Goal: Information Seeking & Learning: Check status

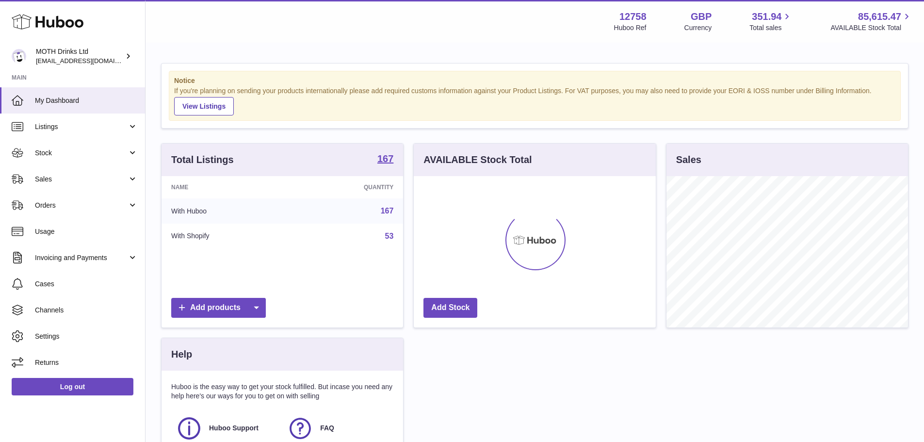
scroll to position [151, 242]
click at [76, 180] on span "Sales" at bounding box center [81, 179] width 93 height 9
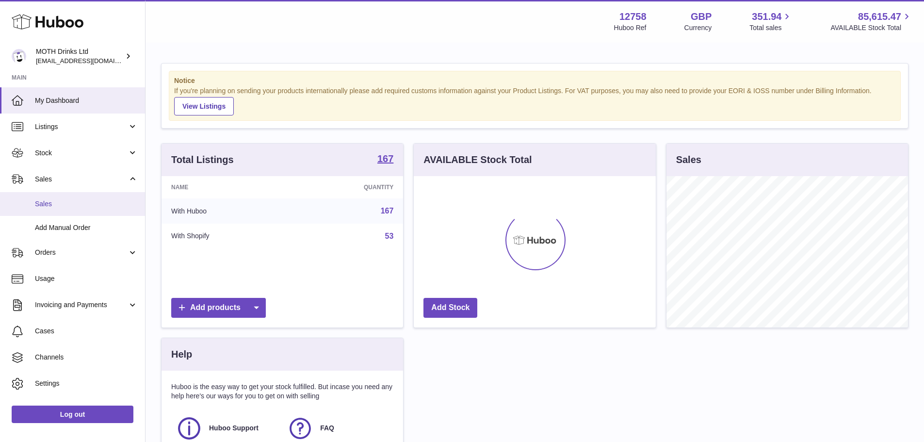
click at [72, 202] on span "Sales" at bounding box center [86, 203] width 103 height 9
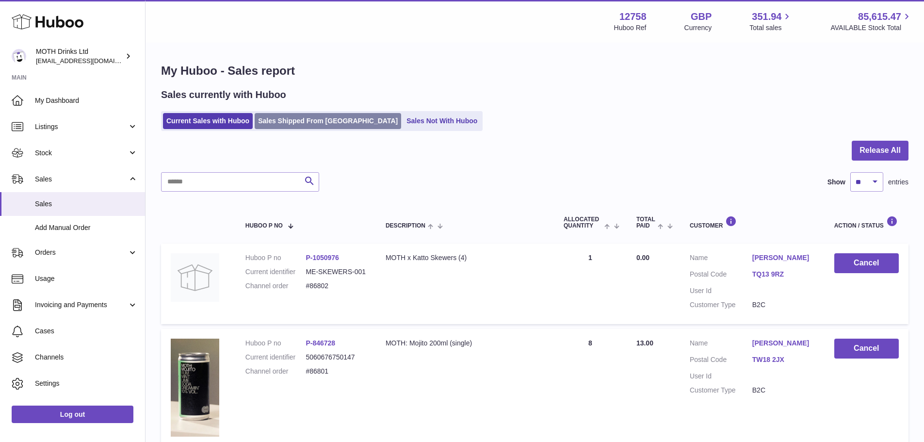
click at [292, 115] on link "Sales Shipped From [GEOGRAPHIC_DATA]" at bounding box center [328, 121] width 146 height 16
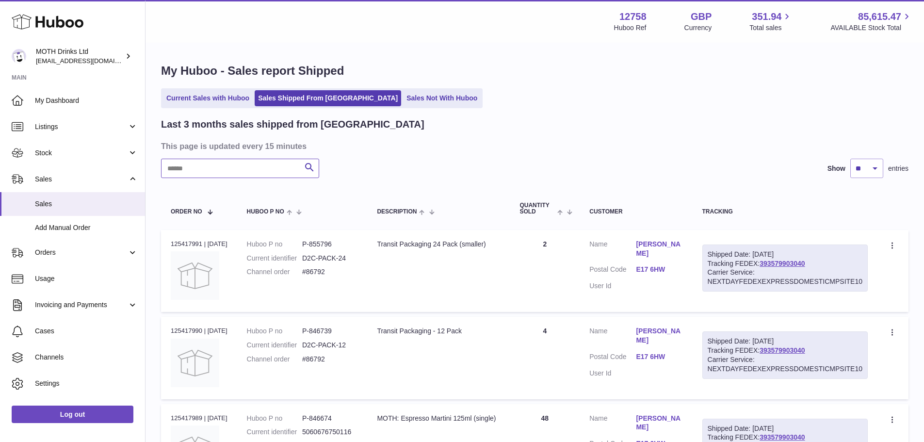
click at [277, 172] on input "text" at bounding box center [240, 168] width 158 height 19
paste input "*****"
type input "*****"
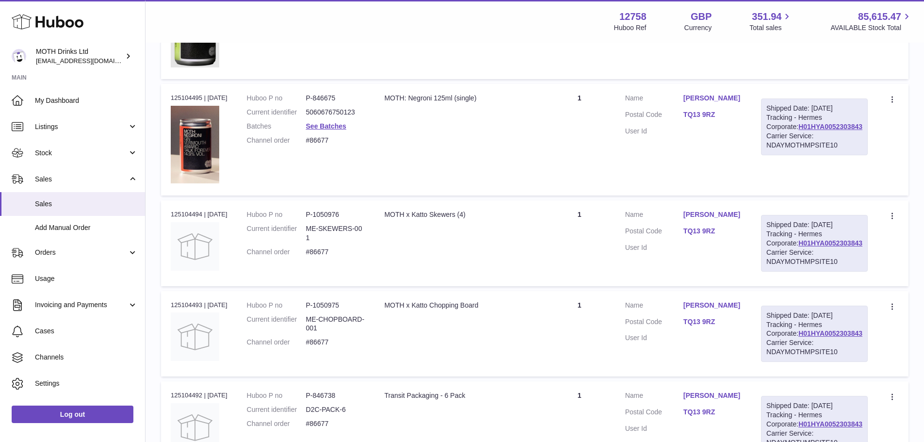
scroll to position [727, 0]
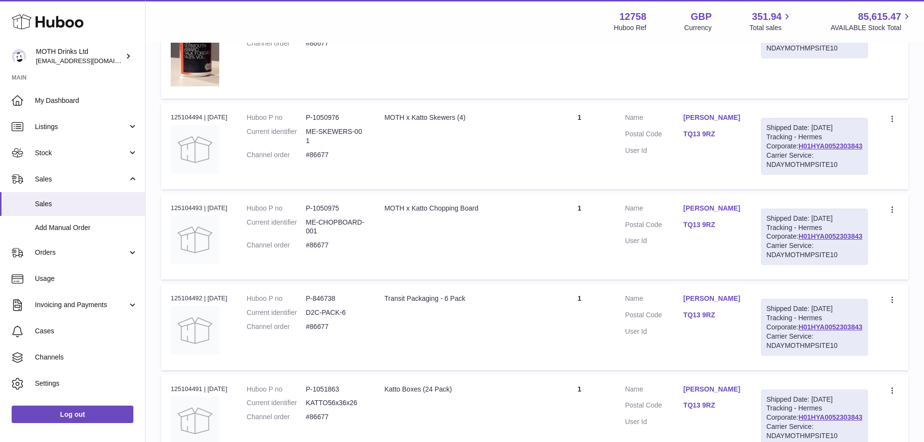
click at [331, 122] on dd "P-1050976" at bounding box center [335, 117] width 59 height 9
copy dd "1050976"
click at [202, 122] on div "Order no 125104494 | 21st Sep" at bounding box center [199, 117] width 57 height 9
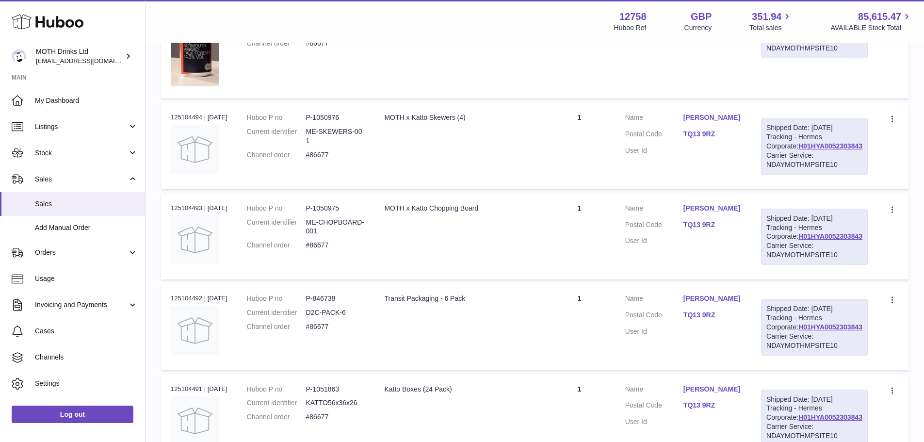
click at [197, 122] on div "Order no 125104494 | 21st Sep" at bounding box center [199, 117] width 57 height 9
copy div "125104494"
drag, startPoint x: 190, startPoint y: 129, endPoint x: 360, endPoint y: 127, distance: 170.2
click at [360, 127] on td "Huboo P no P-1050976 Current identifier ME-SKEWERS-001 Channel order #86677" at bounding box center [306, 145] width 138 height 85
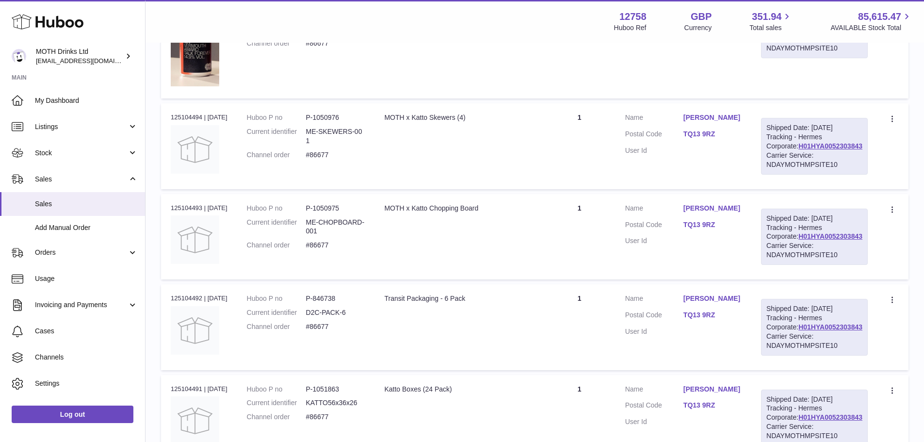
click at [341, 122] on dd "P-1050976" at bounding box center [335, 117] width 59 height 9
copy dd "1050976"
drag, startPoint x: 706, startPoint y: 142, endPoint x: 767, endPoint y: 141, distance: 61.6
click at [741, 125] on dd "[PERSON_NAME]" at bounding box center [712, 119] width 58 height 12
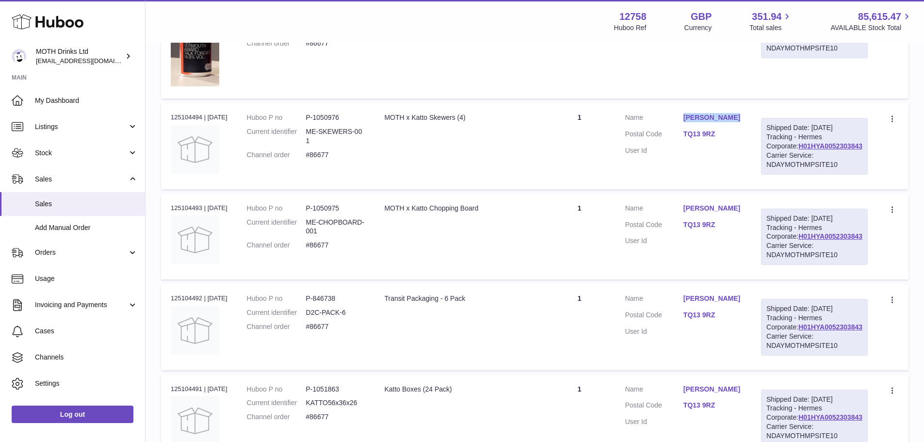
copy link "[PERSON_NAME]"
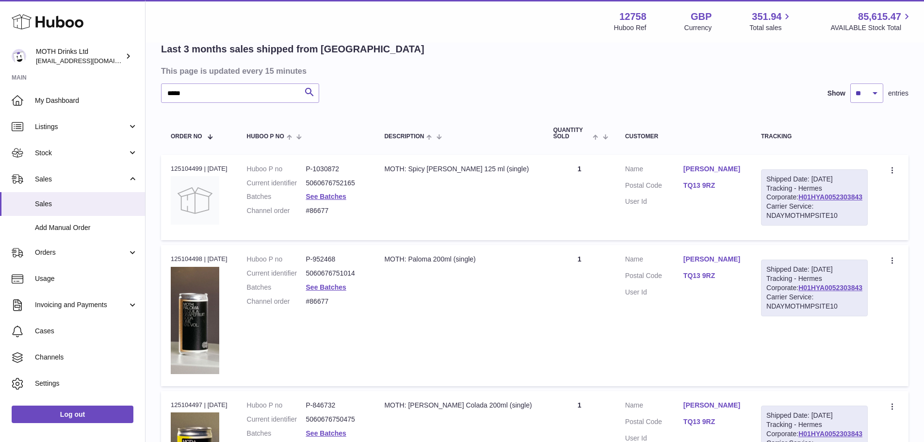
scroll to position [0, 0]
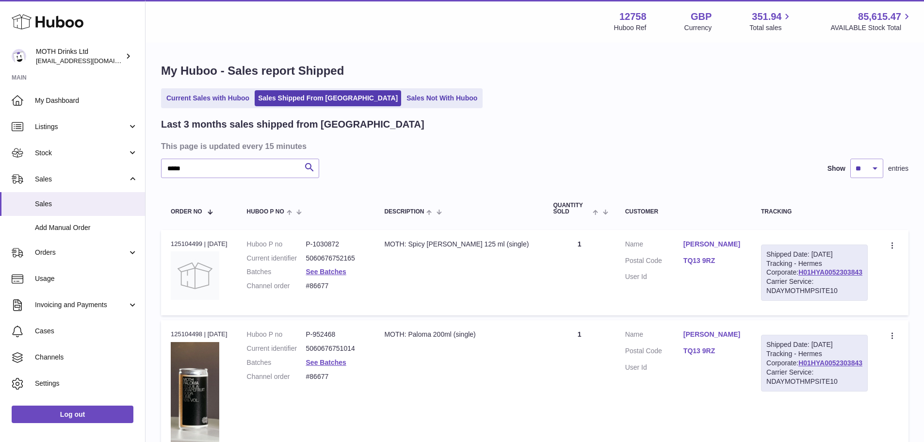
click at [734, 245] on link "[PERSON_NAME]" at bounding box center [712, 243] width 58 height 9
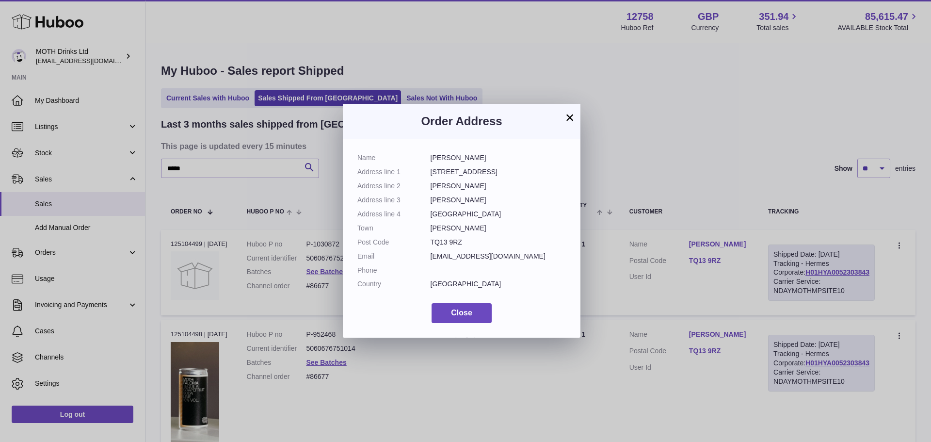
click at [680, 240] on div "× Order Address Name John MacQueen Address line 1 6 Marriott Way Address line 2…" at bounding box center [465, 221] width 931 height 442
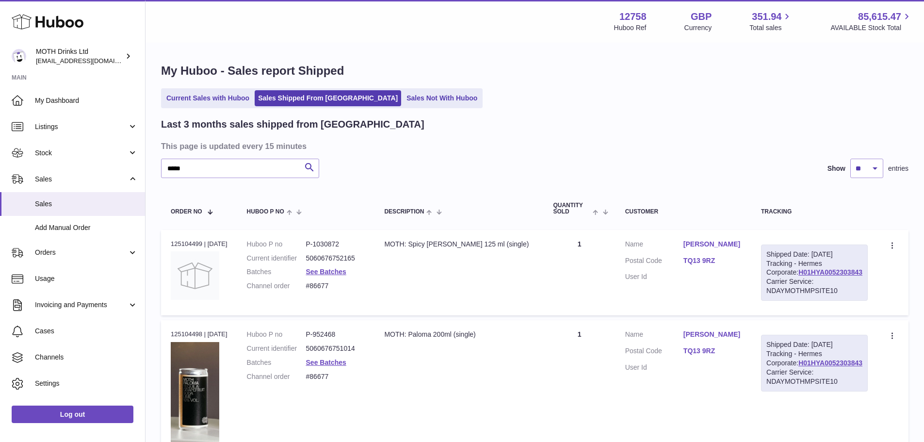
click at [231, 108] on ul "Current Sales with Huboo Sales Shipped From Huboo Sales Not With Huboo" at bounding box center [321, 98] width 321 height 20
click at [239, 94] on link "Current Sales with Huboo" at bounding box center [208, 98] width 90 height 16
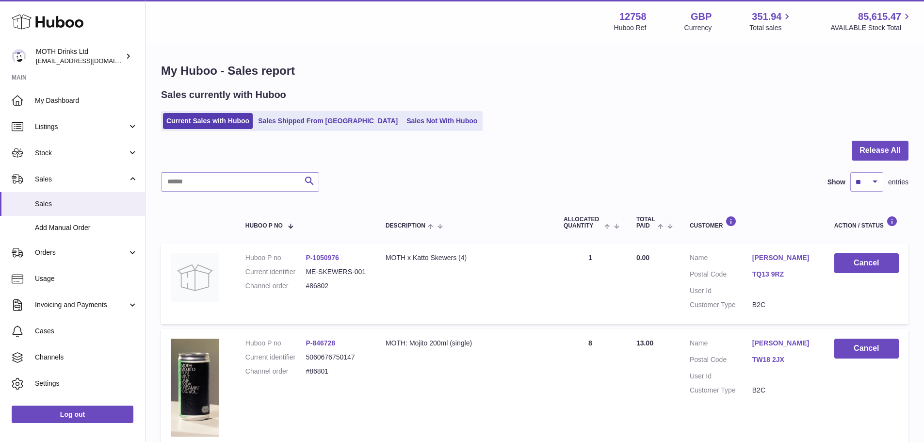
click at [236, 165] on div at bounding box center [534, 157] width 747 height 32
click at [236, 175] on input "text" at bounding box center [240, 181] width 158 height 19
paste input "**********"
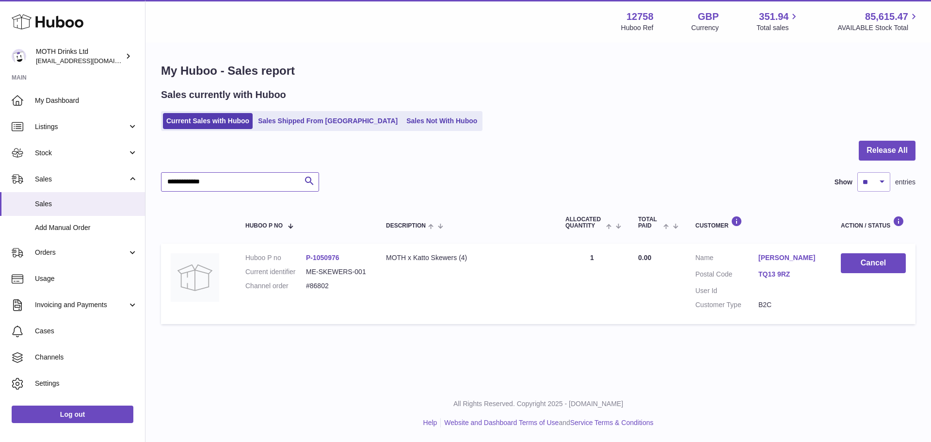
type input "**********"
click at [327, 289] on dd "#86802" at bounding box center [336, 285] width 61 height 9
drag, startPoint x: 327, startPoint y: 289, endPoint x: 321, endPoint y: 286, distance: 7.2
click at [321, 286] on dd "#86802" at bounding box center [336, 285] width 61 height 9
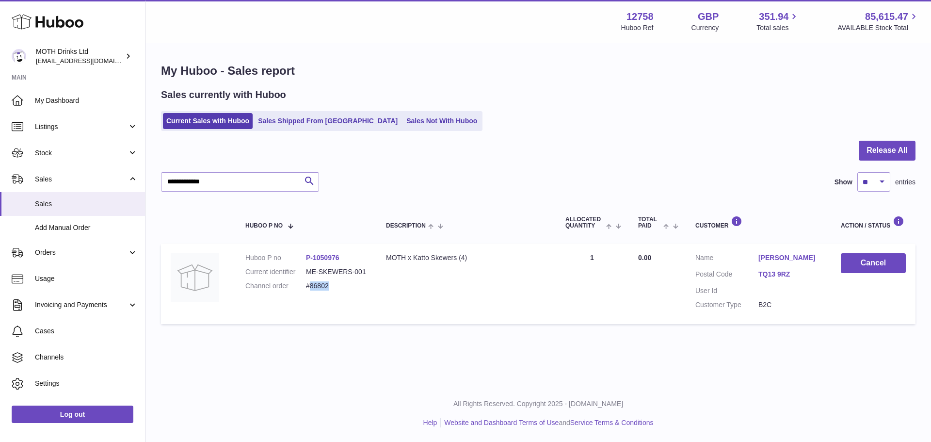
click at [321, 286] on dd "#86802" at bounding box center [336, 285] width 61 height 9
drag, startPoint x: 758, startPoint y: 263, endPoint x: 817, endPoint y: 262, distance: 59.1
click at [817, 262] on dl "Customer Name [PERSON_NAME] Postal Code TQ13 9RZ User Id Customer Type B2C" at bounding box center [758, 283] width 126 height 61
copy dl "[PERSON_NAME]"
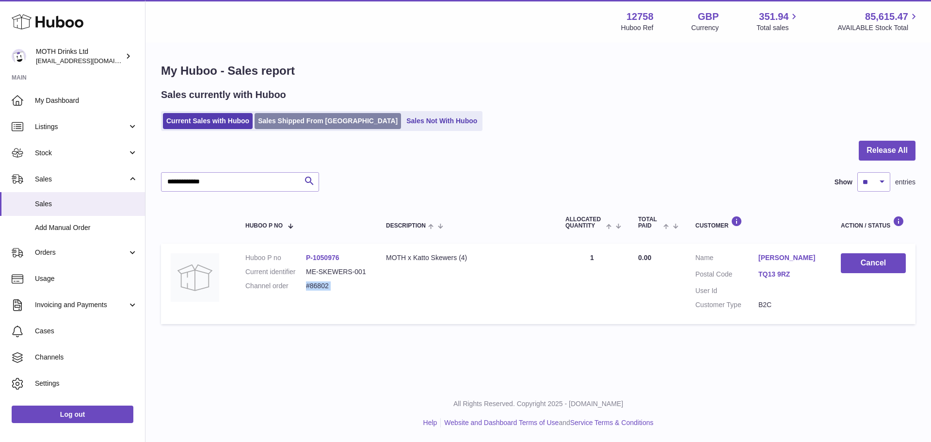
click at [316, 119] on link "Sales Shipped From [GEOGRAPHIC_DATA]" at bounding box center [328, 121] width 146 height 16
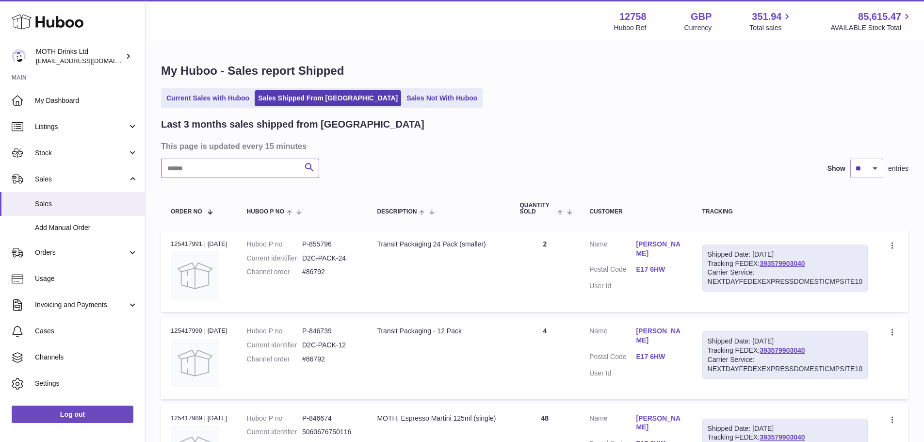
click at [233, 168] on input "text" at bounding box center [240, 168] width 158 height 19
paste input "**********"
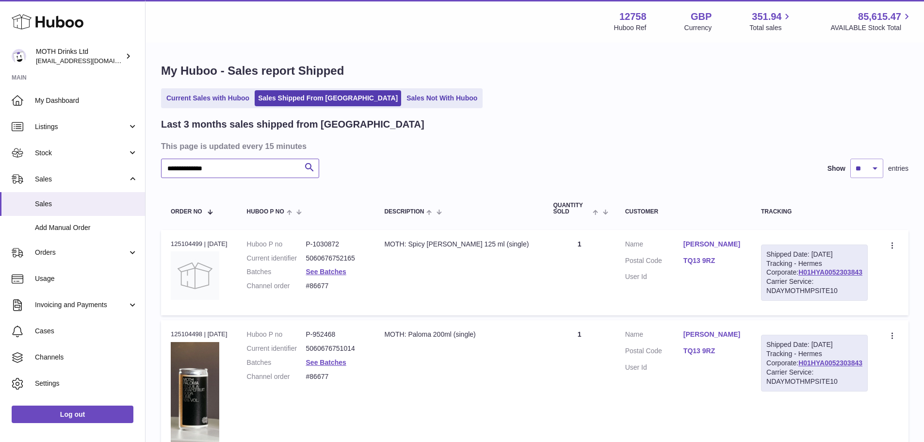
type input "**********"
click at [316, 283] on dd "#86677" at bounding box center [335, 285] width 59 height 9
click at [179, 242] on div "Order no 125104499 | 21st Sep" at bounding box center [199, 243] width 57 height 9
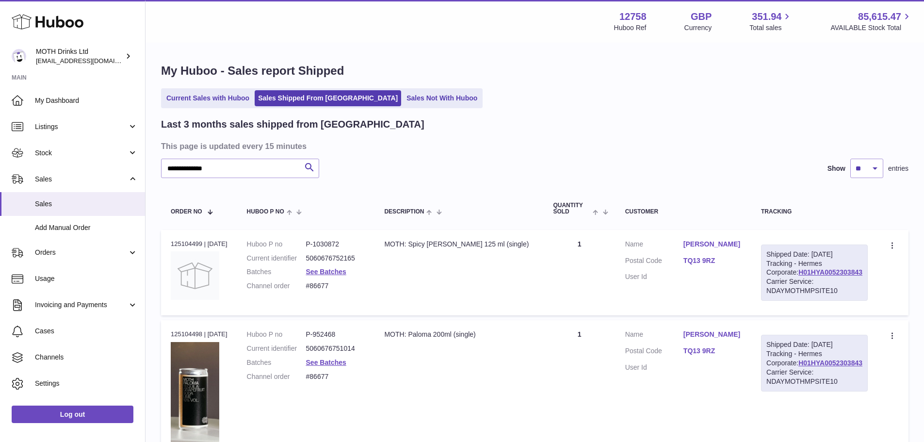
copy div "125104499"
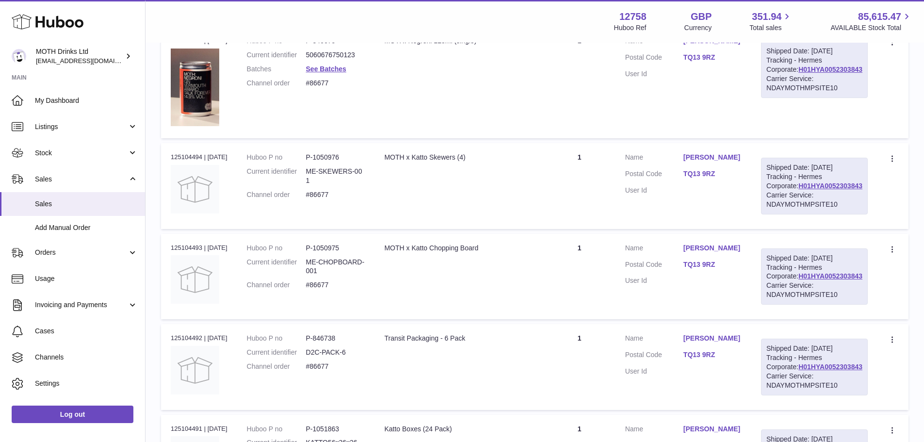
scroll to position [679, 0]
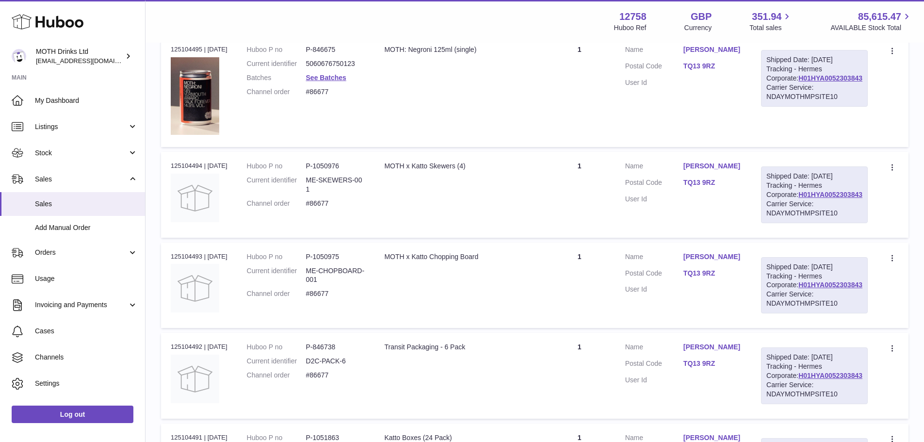
click at [344, 171] on dd "P-1050976" at bounding box center [335, 165] width 59 height 9
copy dd "1050976"
